Goal: Information Seeking & Learning: Learn about a topic

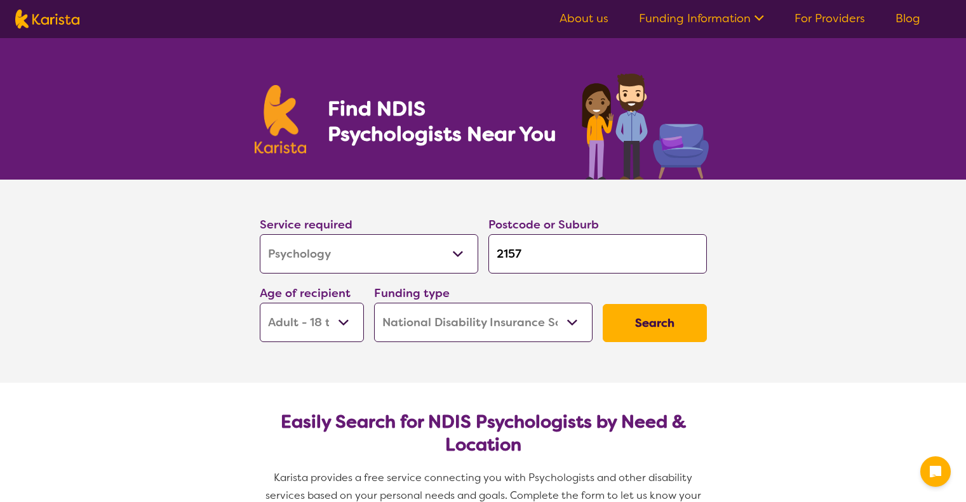
select select "Psychology"
select select "AD"
select select "NDIS"
select select "Psychology"
select select "AD"
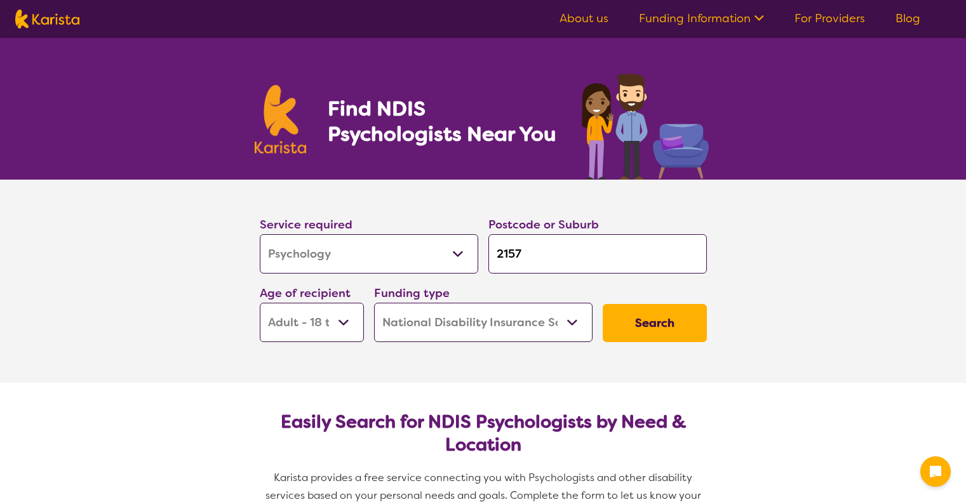
select select "NDIS"
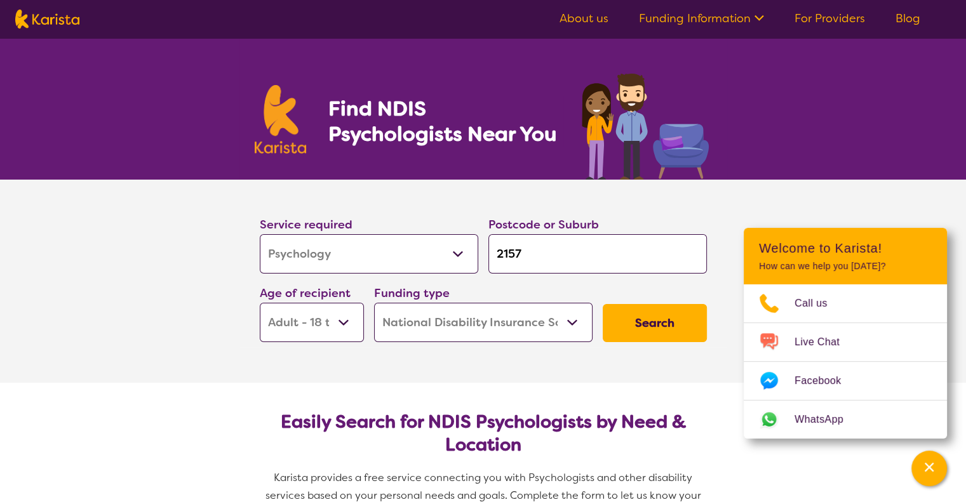
click at [539, 246] on input "2157" at bounding box center [597, 253] width 218 height 39
type input "215"
type input "21"
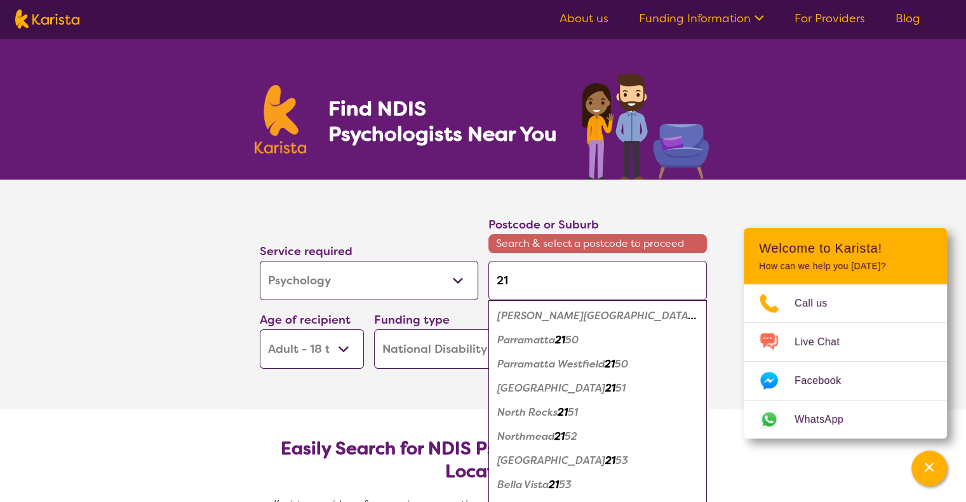
type input "214"
type input "2145"
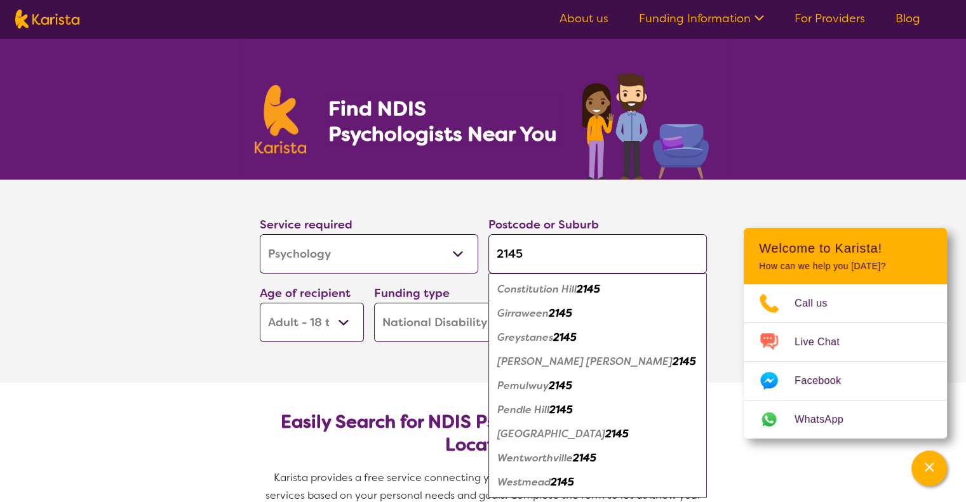
type input "2145"
click at [589, 479] on div "Westmead 2145" at bounding box center [598, 483] width 206 height 24
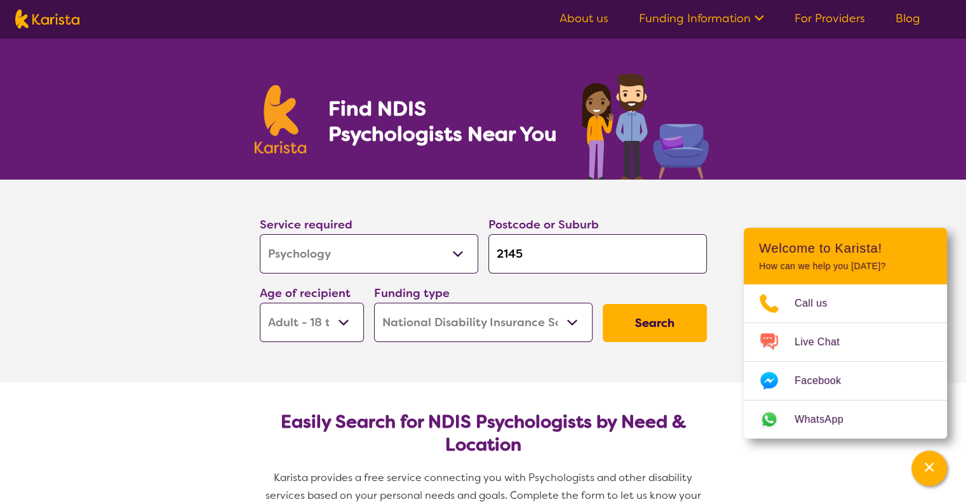
click at [345, 321] on select "Early Childhood - 0 to 9 Child - 10 to 11 Adolescent - 12 to 17 Adult - 18 to 6…" at bounding box center [312, 322] width 104 height 39
select select "AS"
click at [260, 303] on select "Early Childhood - 0 to 9 Child - 10 to 11 Adolescent - 12 to 17 Adult - 18 to 6…" at bounding box center [312, 322] width 104 height 39
select select "AS"
click at [291, 312] on select "Early Childhood - 0 to 9 Child - 10 to 11 Adolescent - 12 to 17 Adult - 18 to 6…" at bounding box center [312, 322] width 104 height 39
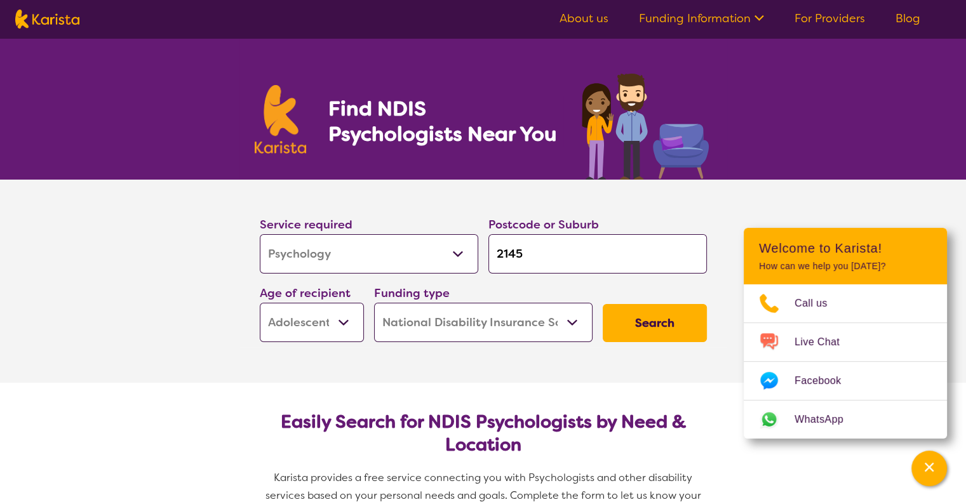
click at [260, 303] on select "Early Childhood - 0 to 9 Child - 10 to 11 Adolescent - 12 to 17 Adult - 18 to 6…" at bounding box center [312, 322] width 104 height 39
click at [645, 321] on button "Search" at bounding box center [655, 323] width 104 height 38
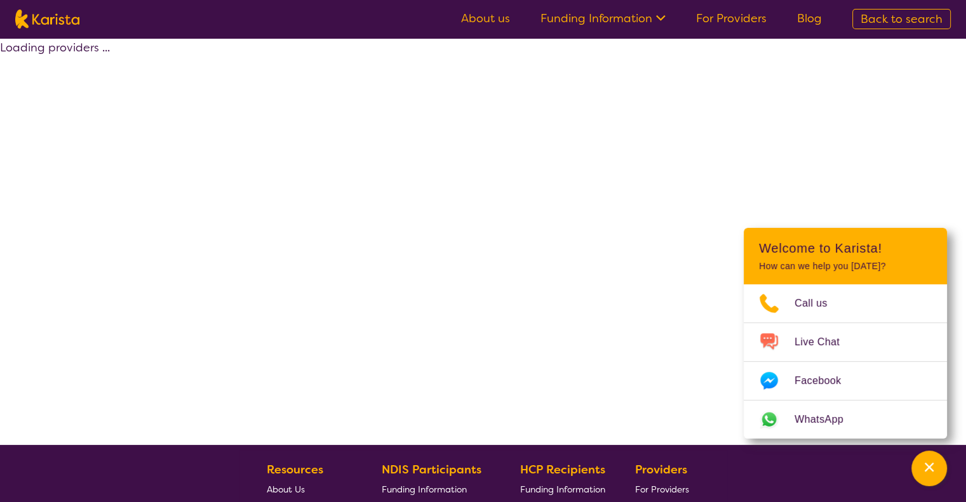
select select "by_score"
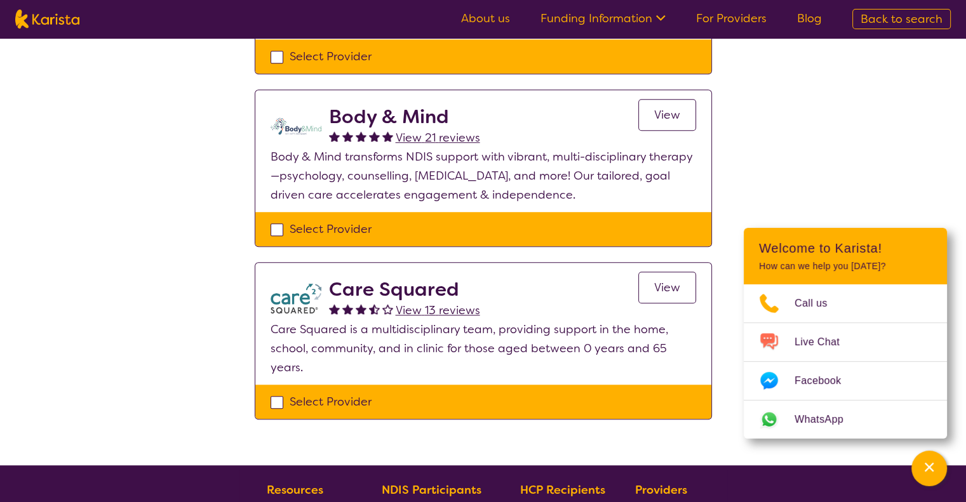
scroll to position [1024, 0]
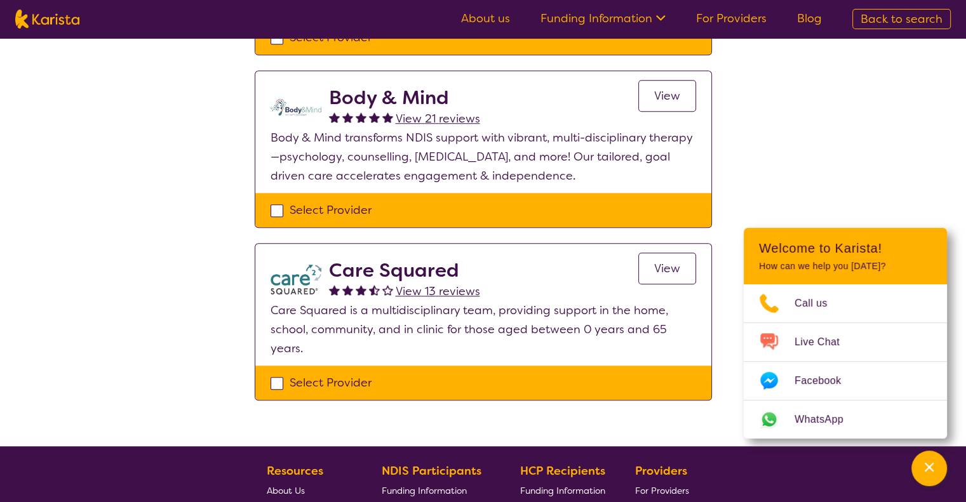
click at [669, 261] on span "View" at bounding box center [667, 268] width 26 height 15
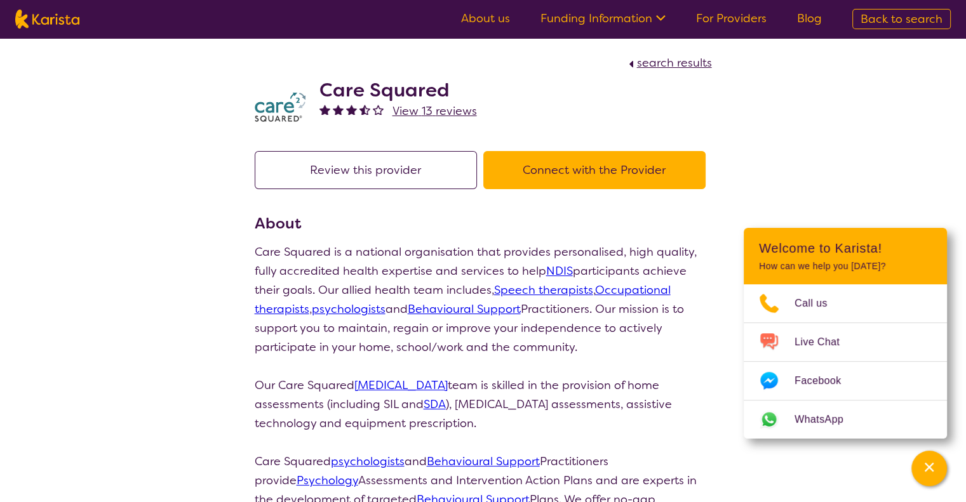
scroll to position [1024, 0]
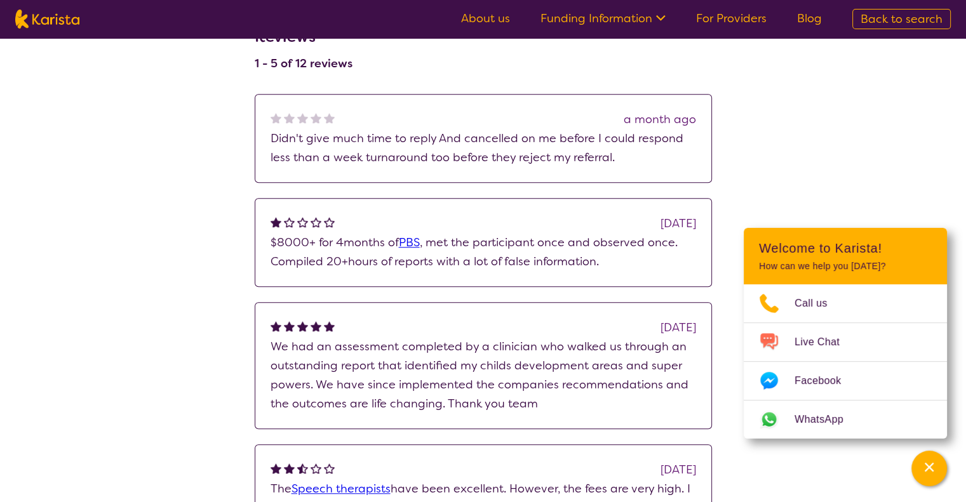
select select "by_score"
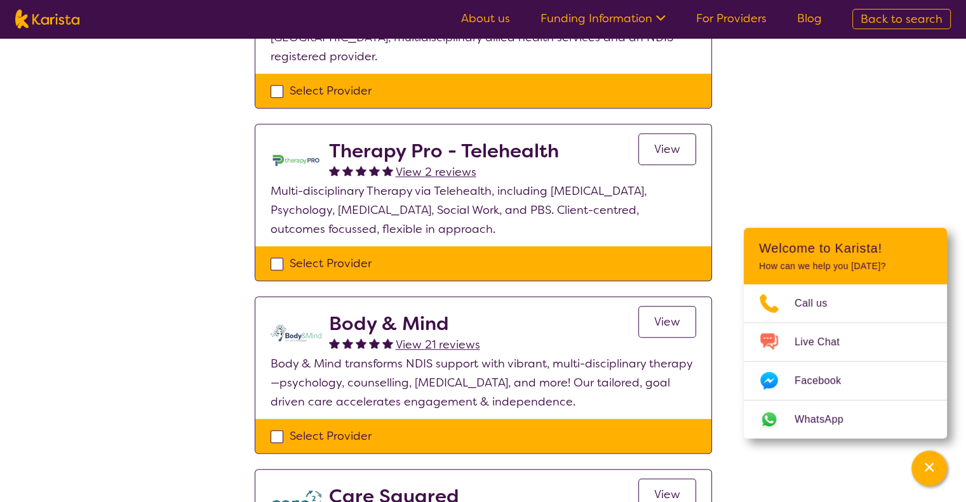
scroll to position [795, 0]
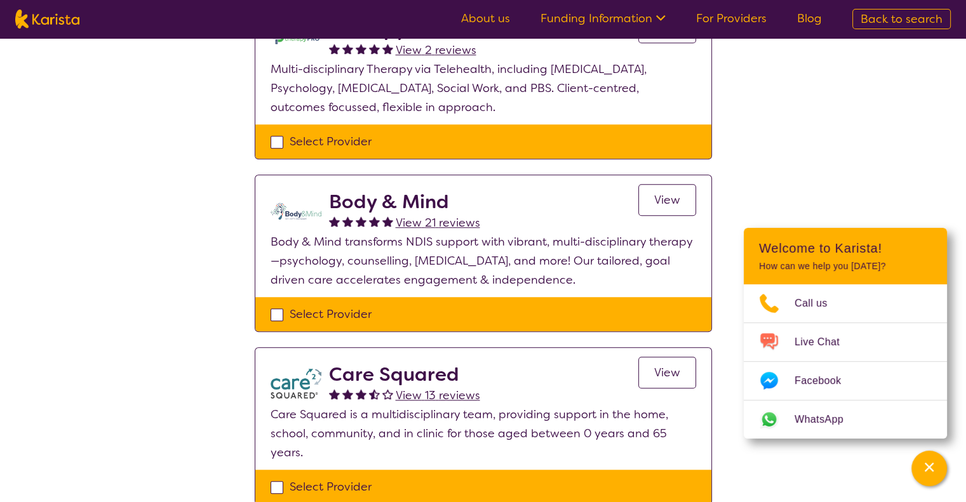
scroll to position [937, 0]
